Goal: Use online tool/utility: Utilize a website feature to perform a specific function

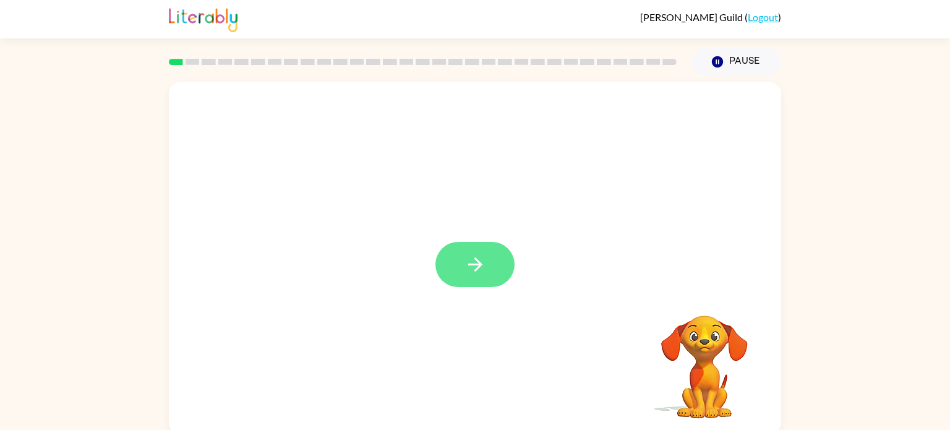
click at [484, 260] on icon "button" at bounding box center [476, 265] width 22 height 22
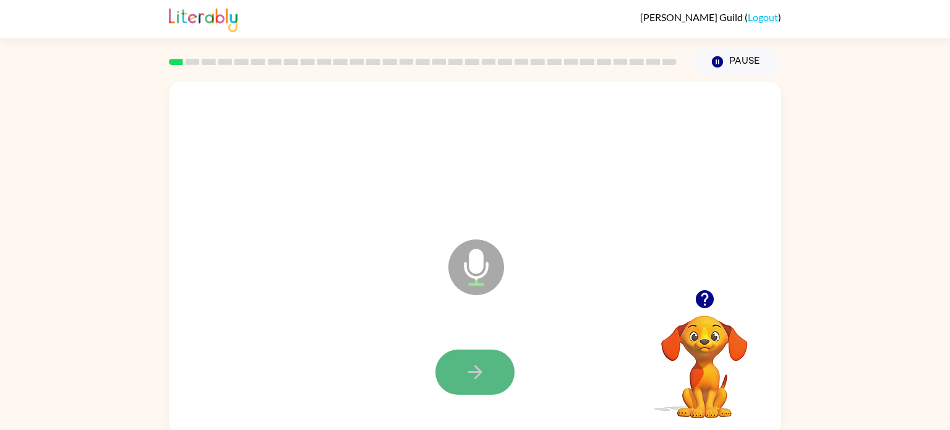
click at [485, 372] on icon "button" at bounding box center [476, 372] width 22 height 22
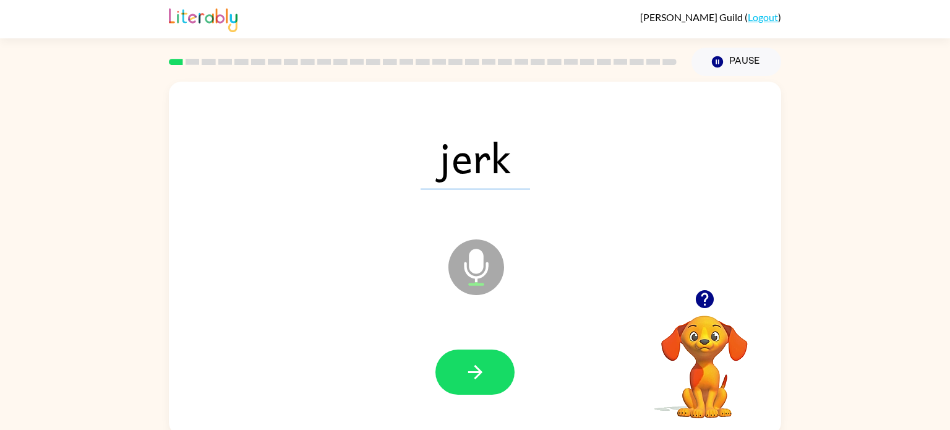
click at [484, 332] on div at bounding box center [475, 372] width 588 height 101
click at [470, 383] on button "button" at bounding box center [475, 372] width 79 height 45
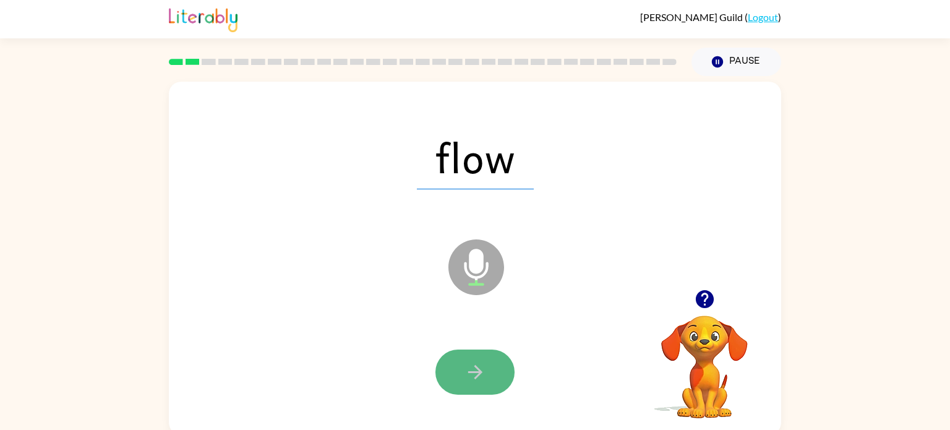
click at [479, 367] on icon "button" at bounding box center [476, 372] width 22 height 22
click at [479, 364] on icon "button" at bounding box center [476, 372] width 22 height 22
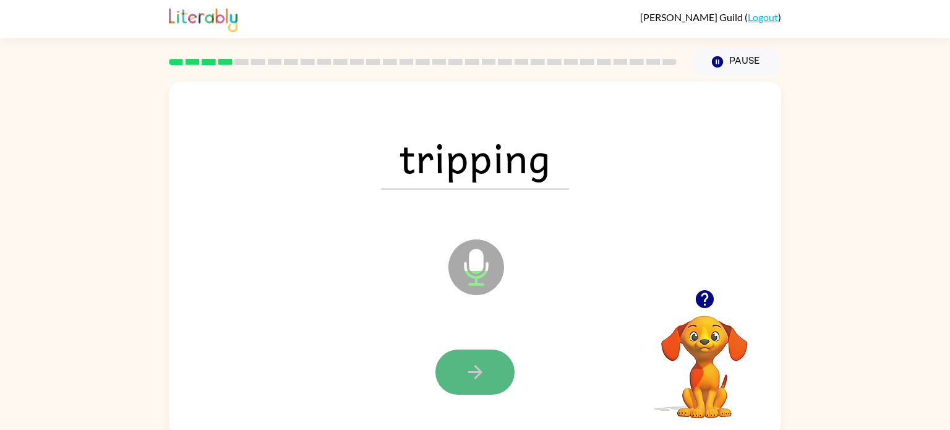
click at [479, 364] on icon "button" at bounding box center [476, 372] width 22 height 22
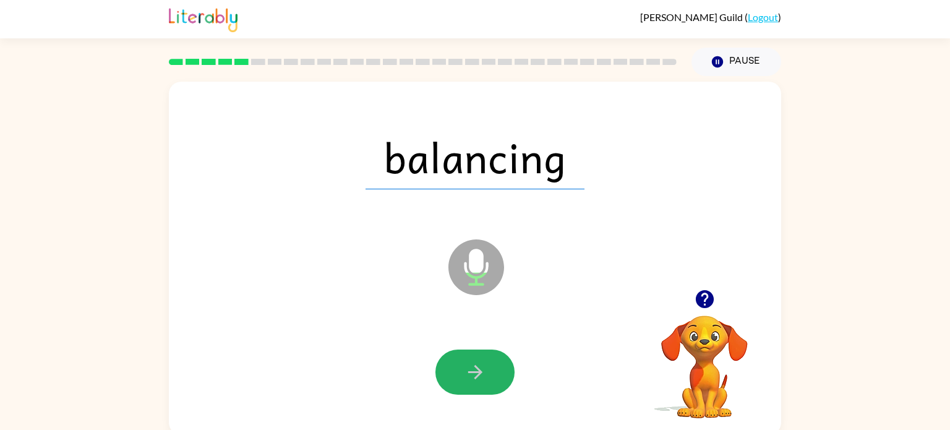
click at [479, 364] on icon "button" at bounding box center [476, 372] width 22 height 22
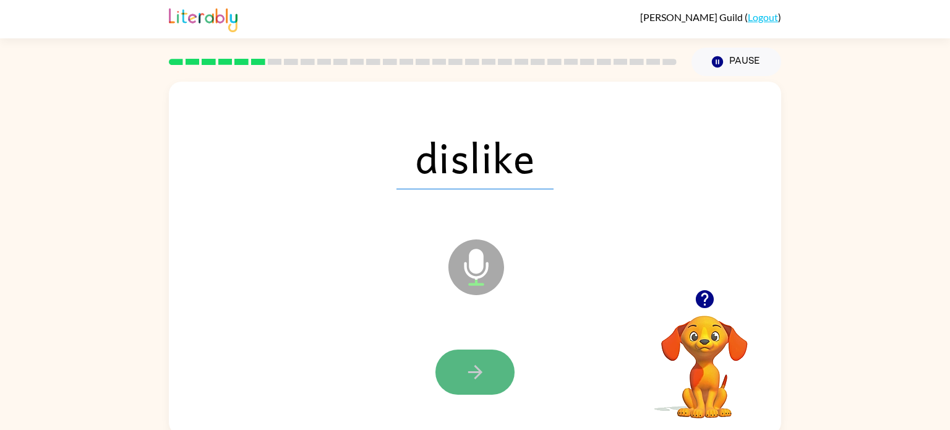
click at [478, 364] on icon "button" at bounding box center [476, 372] width 22 height 22
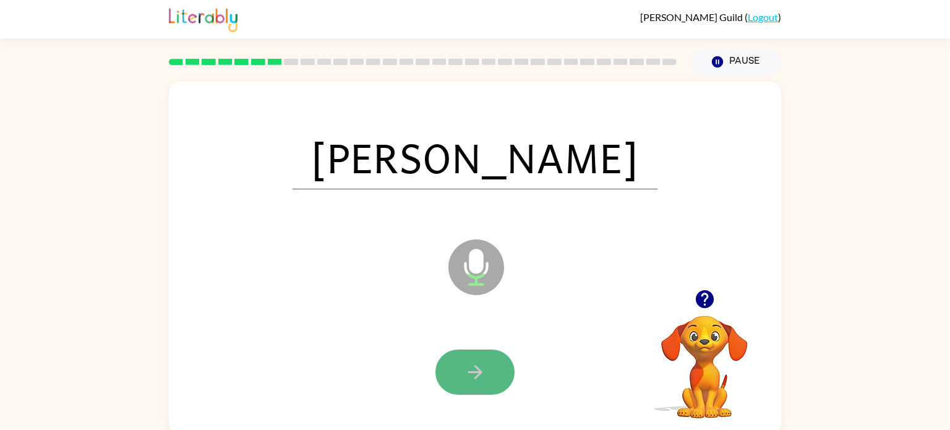
click at [479, 363] on icon "button" at bounding box center [476, 372] width 22 height 22
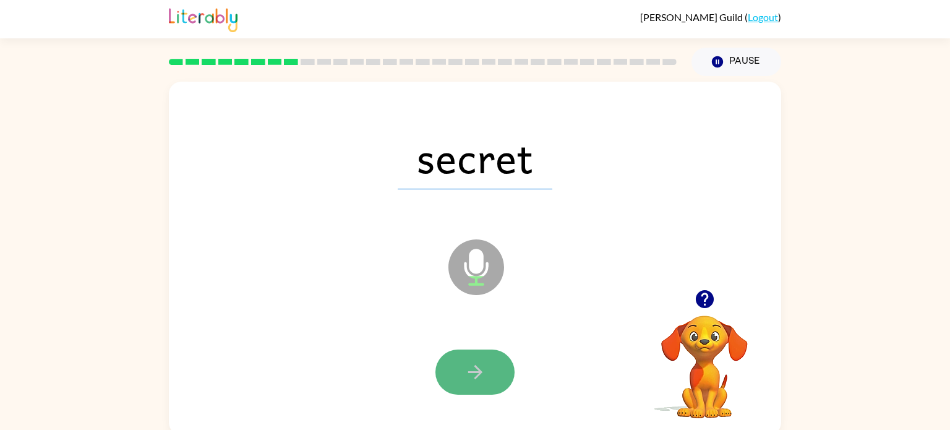
click at [479, 363] on icon "button" at bounding box center [476, 372] width 22 height 22
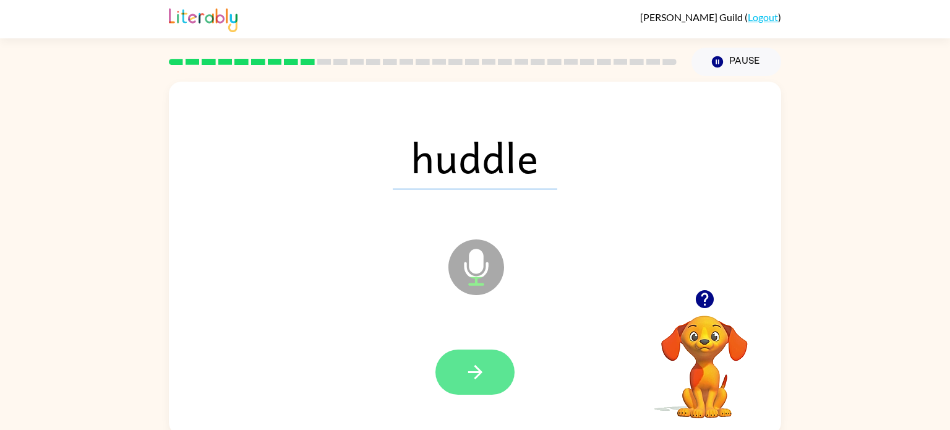
click at [480, 363] on icon "button" at bounding box center [476, 372] width 22 height 22
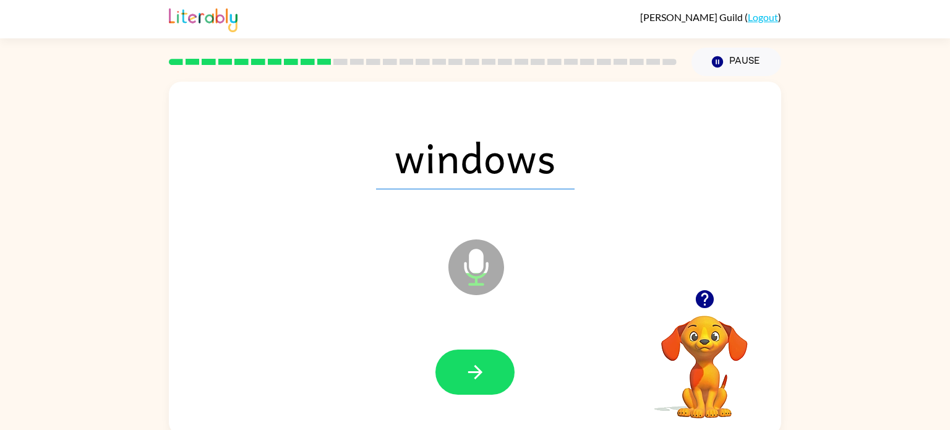
click at [480, 363] on icon "button" at bounding box center [476, 372] width 22 height 22
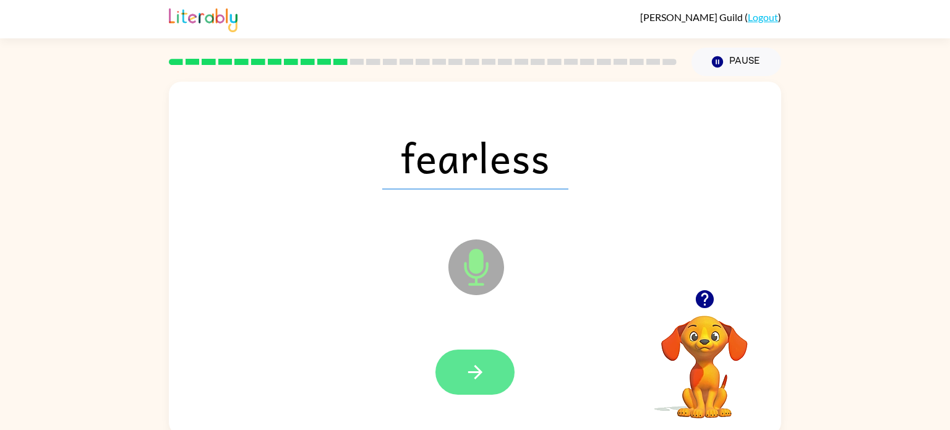
click at [479, 363] on icon "button" at bounding box center [476, 372] width 22 height 22
click at [479, 368] on icon "button" at bounding box center [476, 372] width 22 height 22
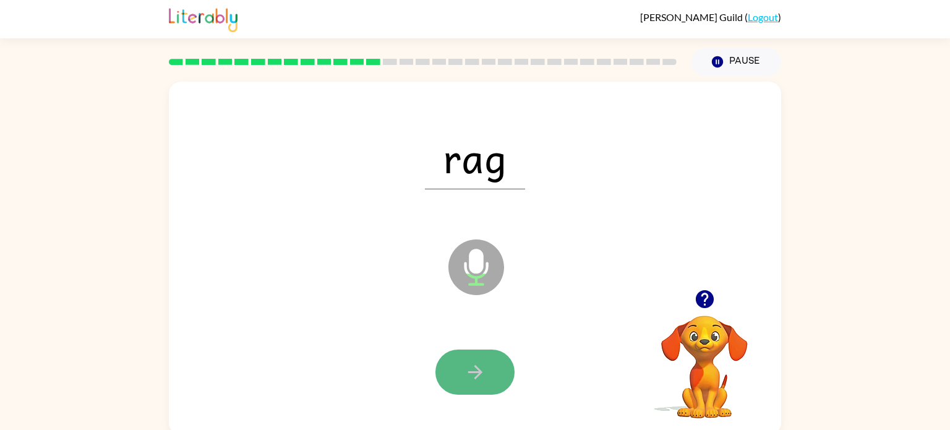
click at [479, 367] on icon "button" at bounding box center [476, 372] width 22 height 22
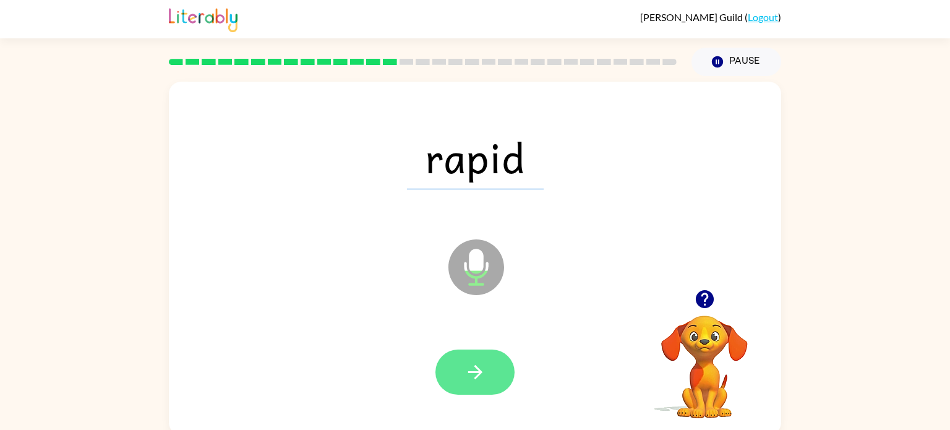
click at [478, 367] on icon "button" at bounding box center [476, 372] width 22 height 22
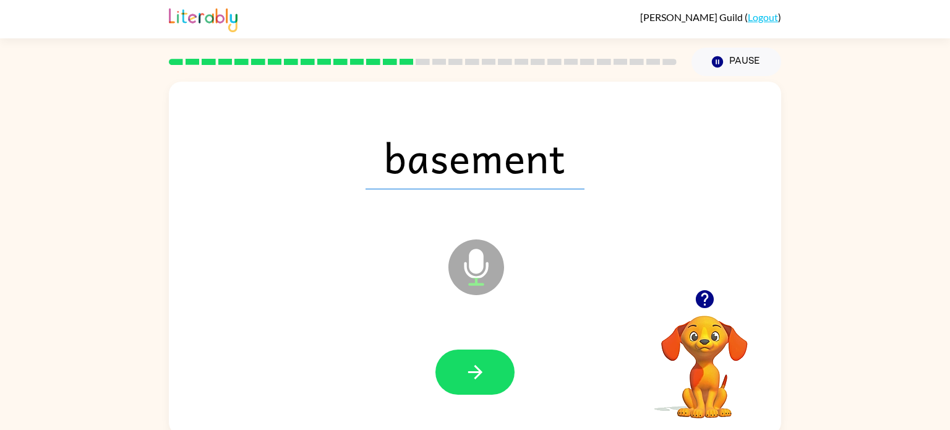
click at [478, 367] on icon "button" at bounding box center [476, 372] width 22 height 22
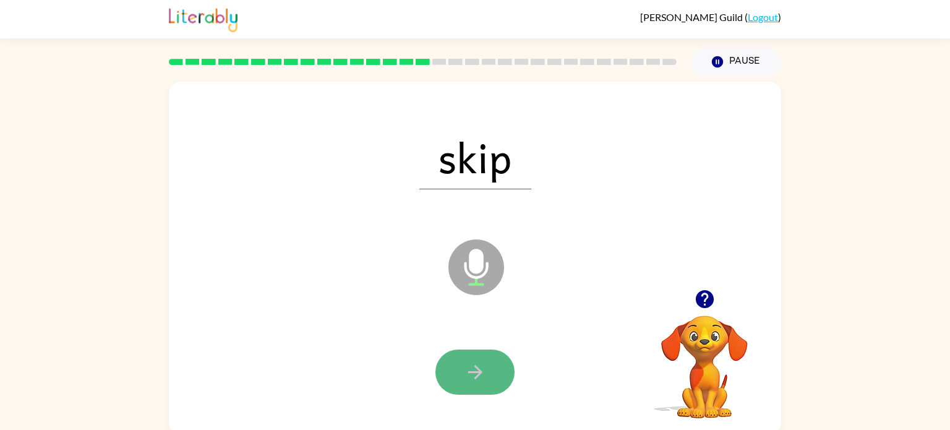
click at [479, 367] on icon "button" at bounding box center [476, 372] width 22 height 22
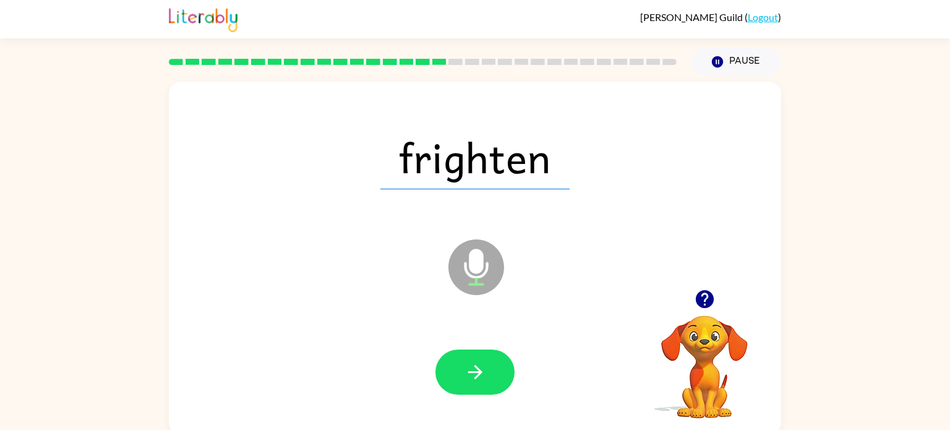
click at [479, 367] on icon "button" at bounding box center [476, 372] width 22 height 22
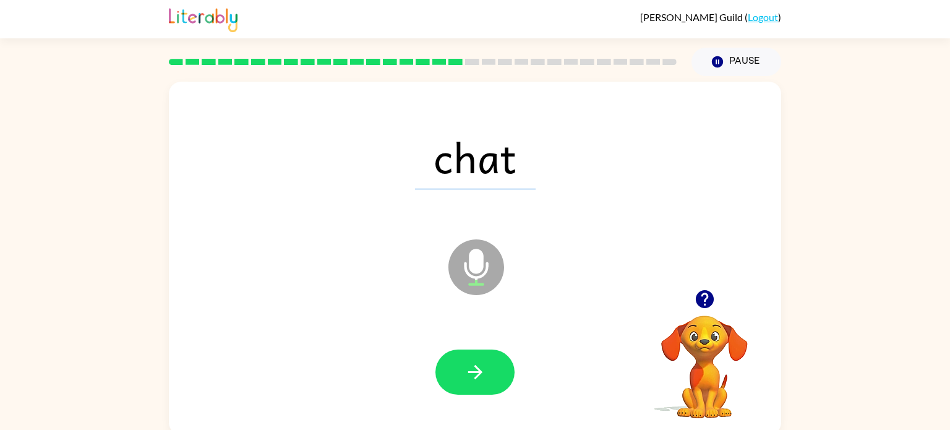
click at [479, 367] on icon "button" at bounding box center [476, 372] width 22 height 22
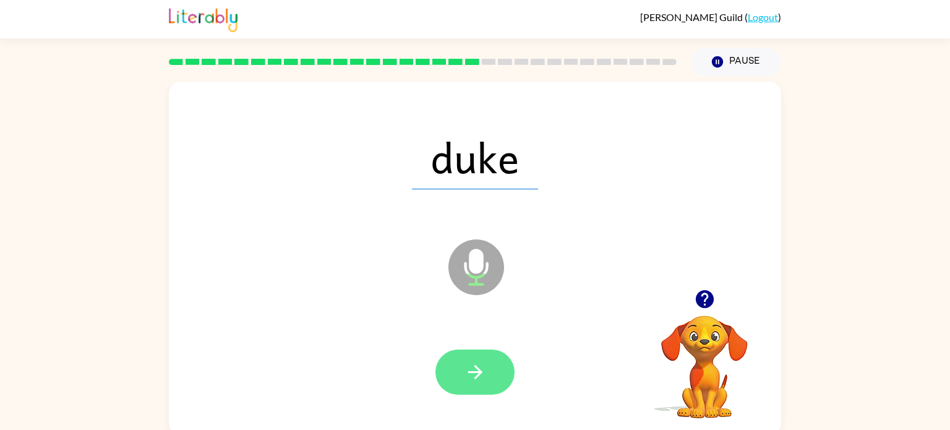
click at [478, 368] on icon "button" at bounding box center [475, 372] width 14 height 14
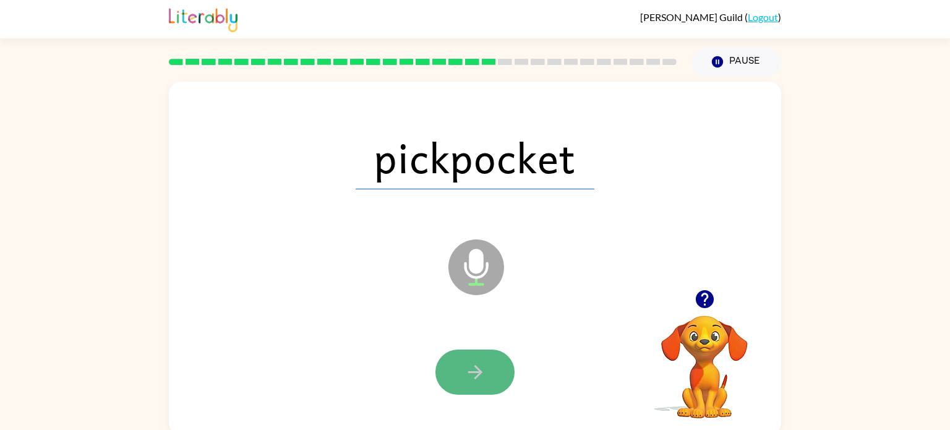
click at [479, 367] on icon "button" at bounding box center [476, 372] width 22 height 22
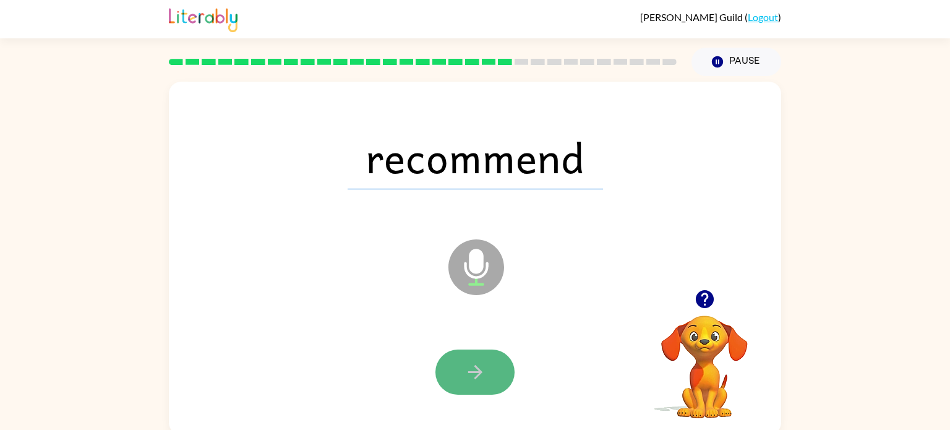
click at [479, 367] on icon "button" at bounding box center [476, 372] width 22 height 22
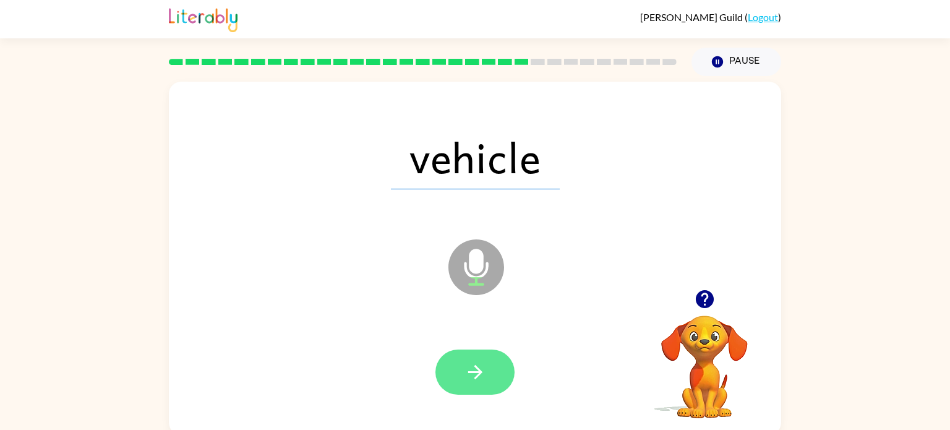
click at [479, 367] on icon "button" at bounding box center [476, 372] width 22 height 22
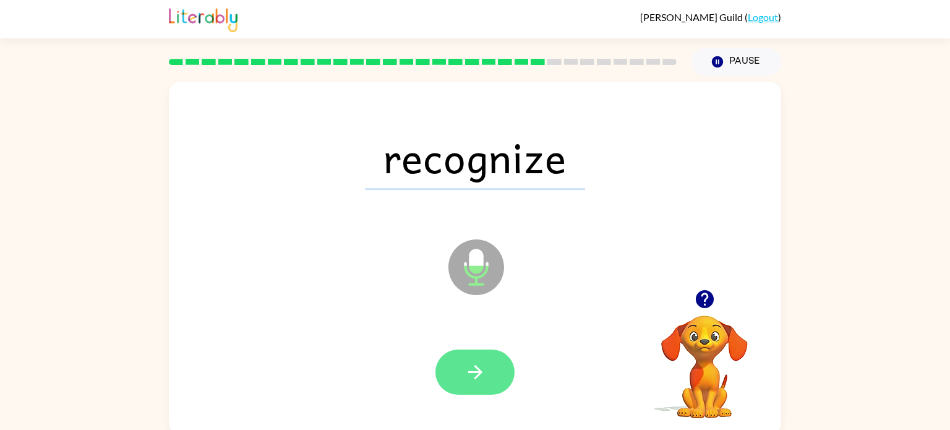
click at [479, 367] on icon "button" at bounding box center [476, 372] width 22 height 22
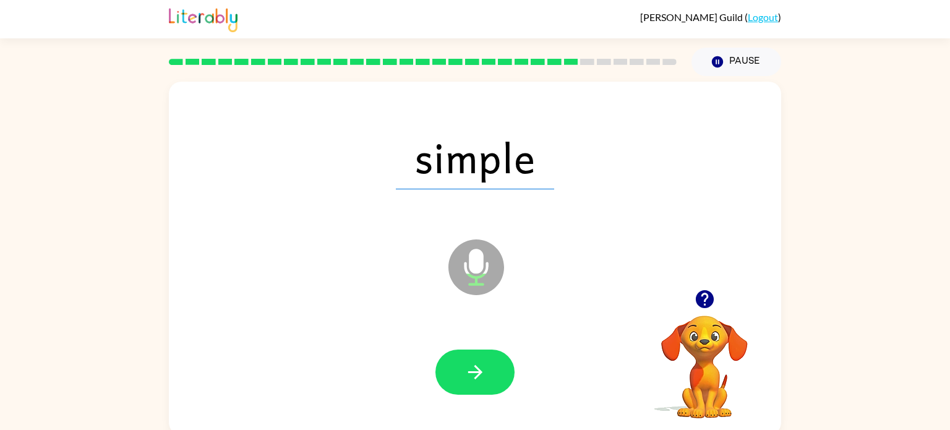
click at [479, 367] on icon "button" at bounding box center [476, 372] width 22 height 22
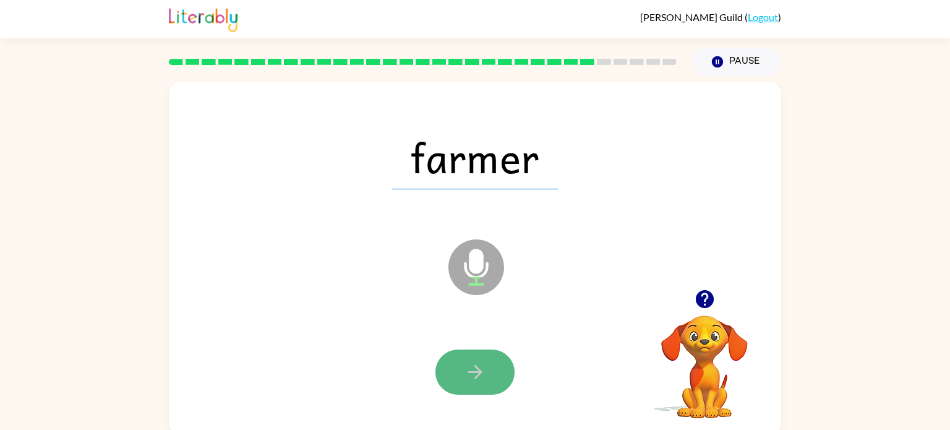
click at [479, 367] on icon "button" at bounding box center [476, 372] width 22 height 22
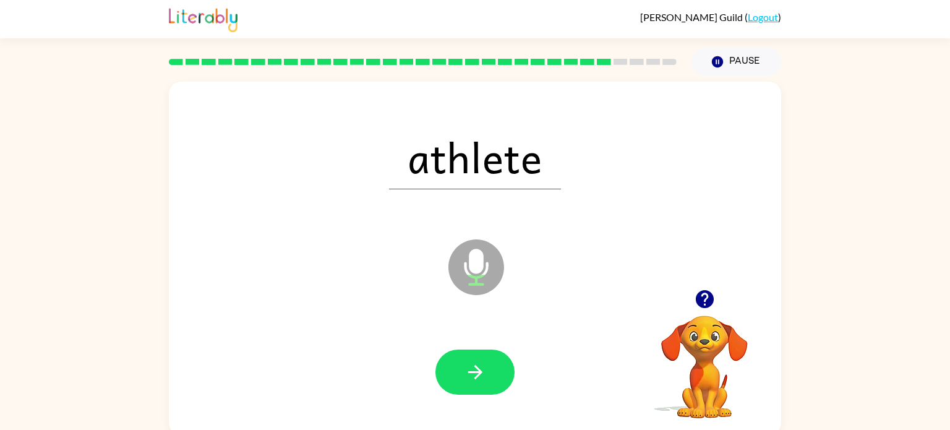
click at [479, 367] on icon "button" at bounding box center [476, 372] width 22 height 22
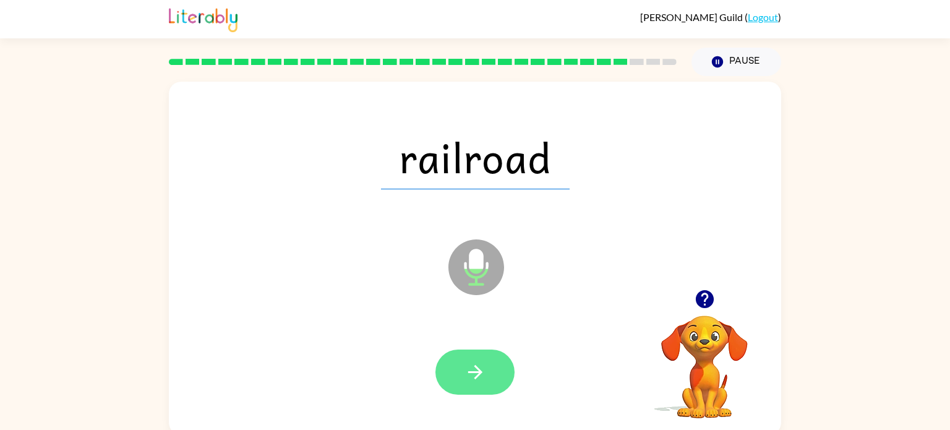
click at [479, 366] on icon "button" at bounding box center [476, 372] width 22 height 22
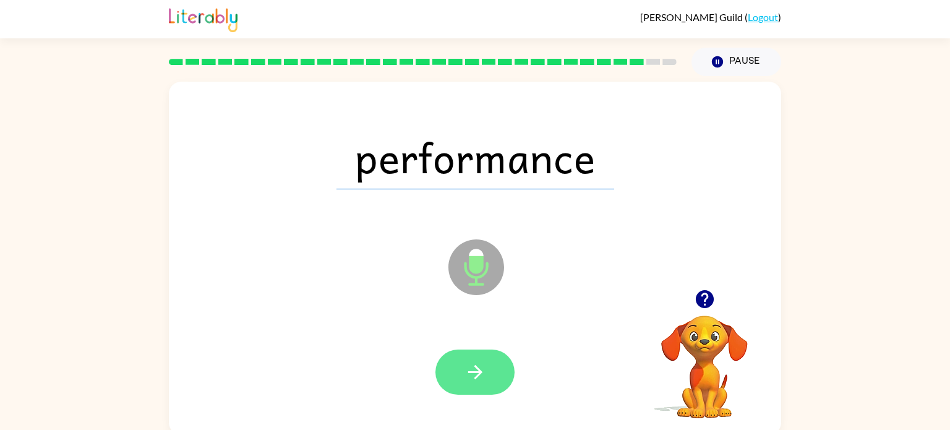
click at [479, 366] on icon "button" at bounding box center [476, 372] width 22 height 22
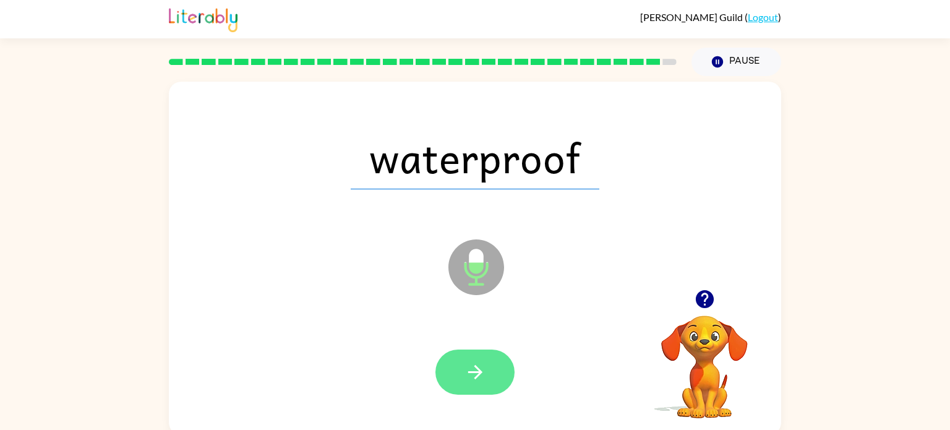
click at [479, 367] on icon "button" at bounding box center [476, 372] width 22 height 22
